Goal: Task Accomplishment & Management: Use online tool/utility

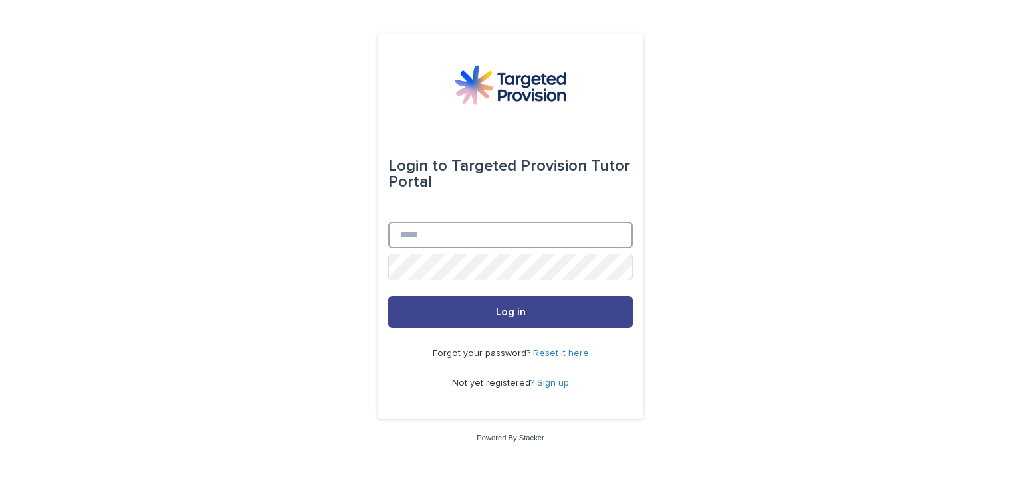
type input "**********"
click at [441, 311] on button "Log in" at bounding box center [510, 312] width 245 height 32
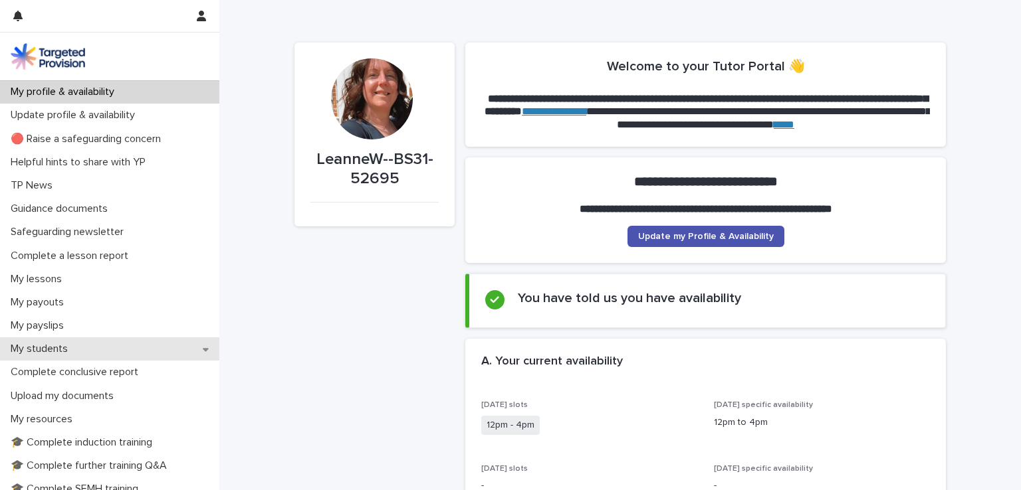
click at [134, 343] on div "My students" at bounding box center [109, 349] width 219 height 23
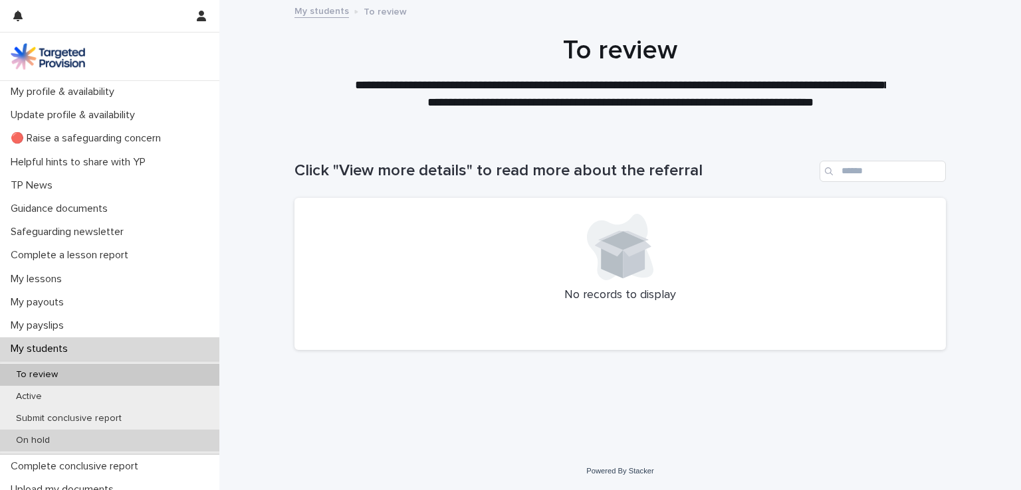
click at [116, 441] on div "On hold" at bounding box center [109, 441] width 219 height 22
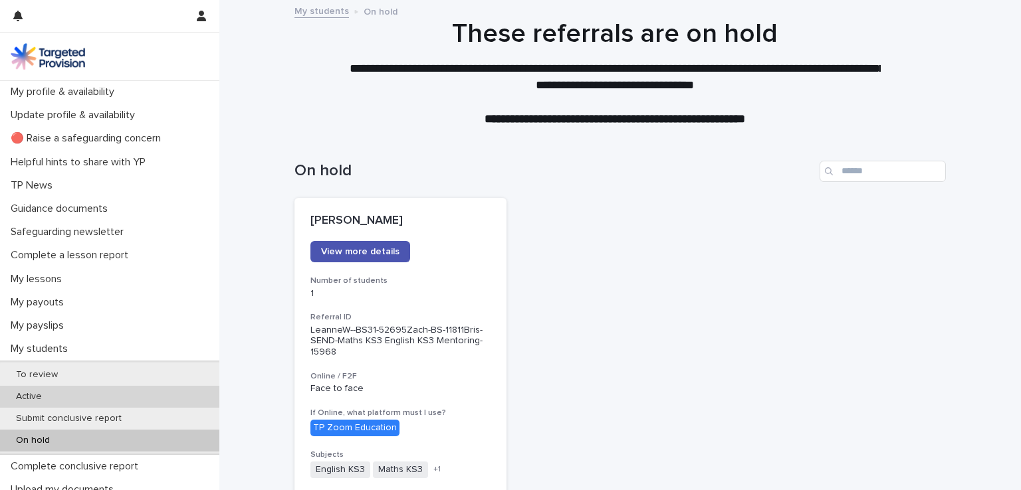
click at [96, 401] on div "Active" at bounding box center [109, 397] width 219 height 22
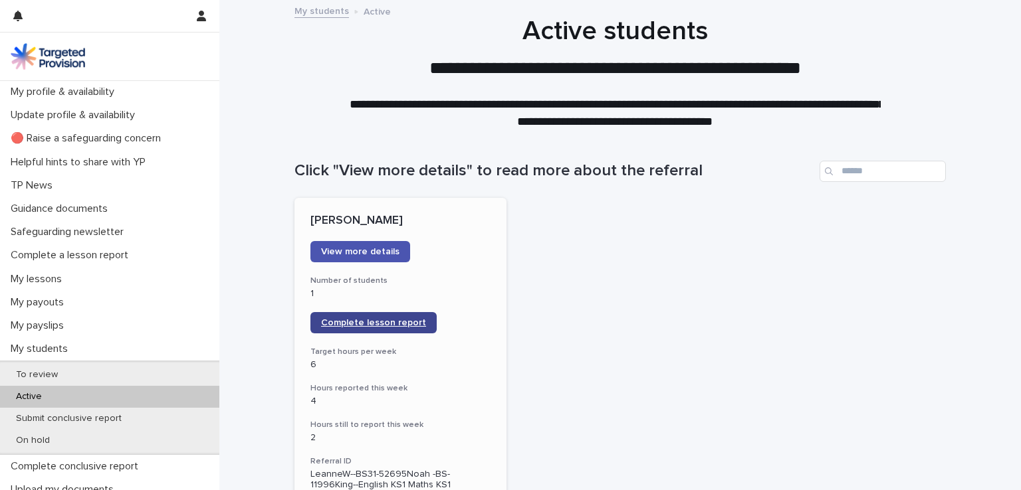
click at [321, 324] on span "Complete lesson report" at bounding box center [373, 322] width 105 height 9
